Goal: Task Accomplishment & Management: Manage account settings

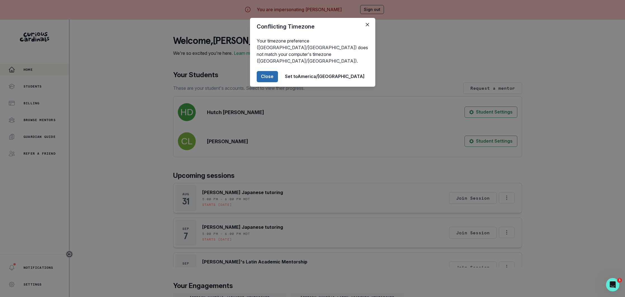
click at [278, 71] on button "Close" at bounding box center [267, 76] width 21 height 11
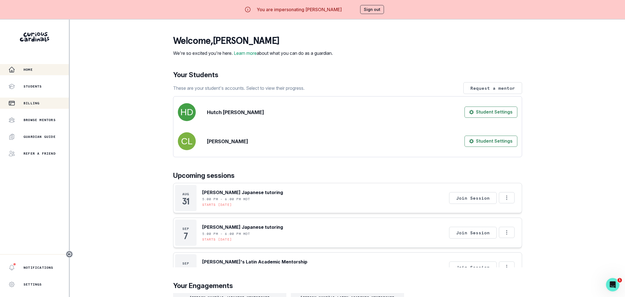
click at [31, 101] on p "Billing" at bounding box center [32, 103] width 16 height 4
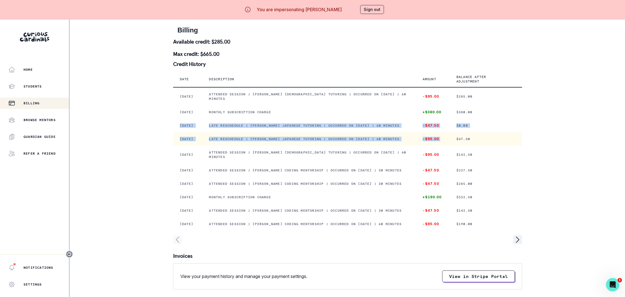
drag, startPoint x: 175, startPoint y: 128, endPoint x: 453, endPoint y: 152, distance: 279.5
click at [453, 152] on tbody "[DATE] Attended session | [PERSON_NAME] [DEMOGRAPHIC_DATA] tutoring | Occurred …" at bounding box center [347, 159] width 349 height 144
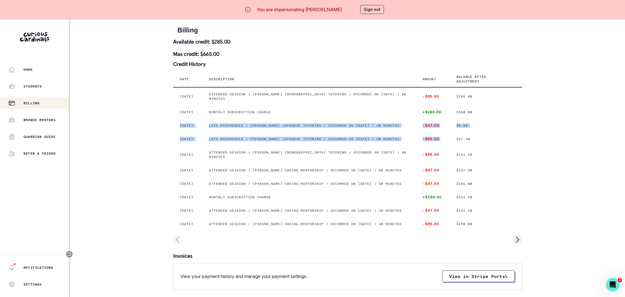
copy tbody "[DATE] Late reschedule | [PERSON_NAME] [DEMOGRAPHIC_DATA] tutoring | Occurred o…"
click at [374, 8] on button "Sign out" at bounding box center [372, 9] width 24 height 9
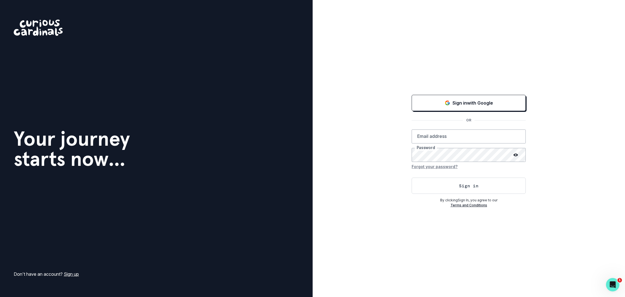
type input "[EMAIL_ADDRESS][DOMAIN_NAME]"
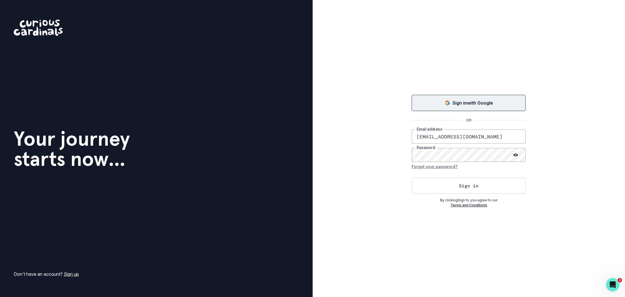
click at [464, 100] on p "Sign in with Google" at bounding box center [473, 103] width 41 height 7
